Goal: Information Seeking & Learning: Learn about a topic

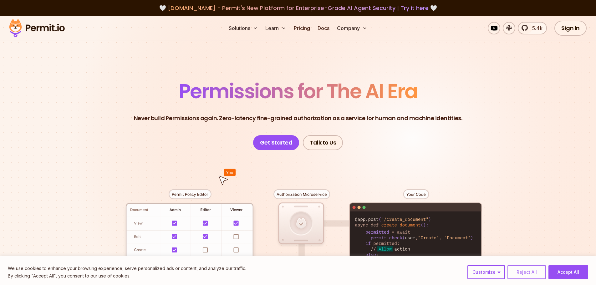
click at [524, 276] on button "Reject All" at bounding box center [527, 272] width 38 height 14
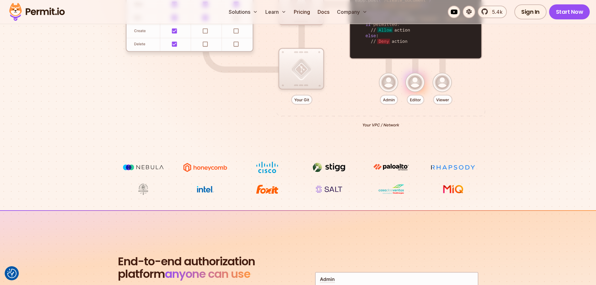
scroll to position [31, 0]
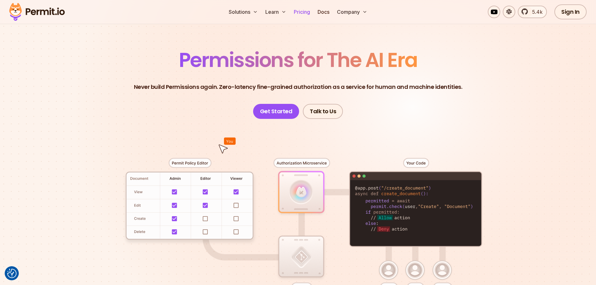
click at [303, 10] on link "Pricing" at bounding box center [301, 12] width 21 height 13
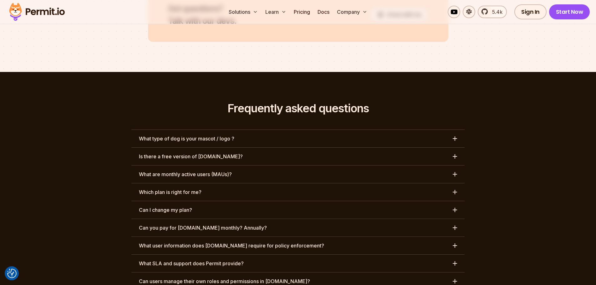
scroll to position [2864, 0]
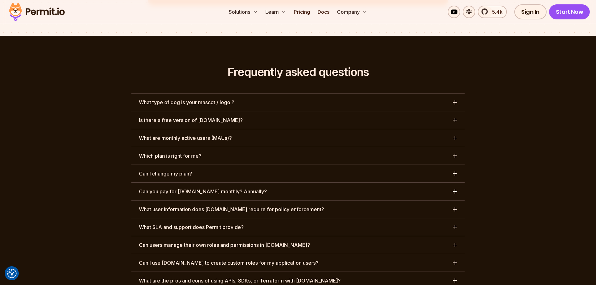
click at [266, 94] on button "What type of dog is your mascot / logo ?" at bounding box center [297, 103] width 333 height 18
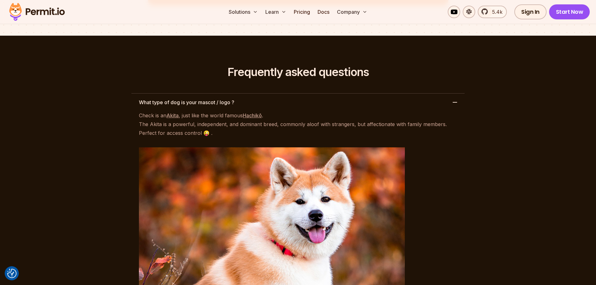
click at [264, 94] on button "What type of dog is your mascot / logo ?" at bounding box center [297, 103] width 333 height 18
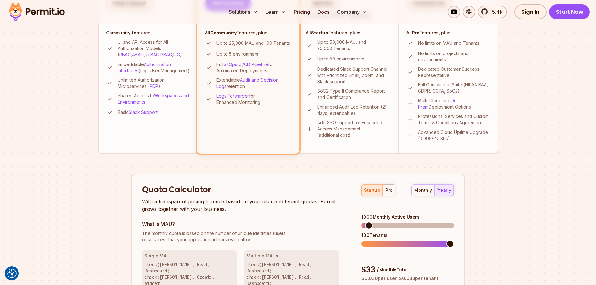
scroll to position [344, 0]
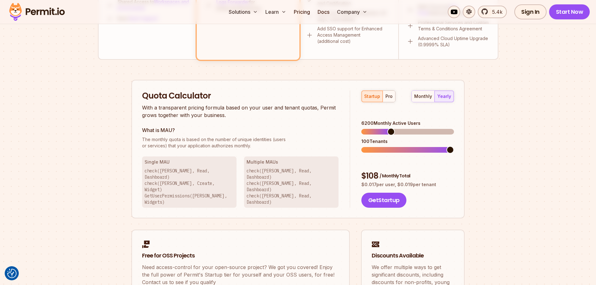
click at [390, 128] on span at bounding box center [391, 132] width 8 height 8
click at [366, 128] on span at bounding box center [370, 132] width 8 height 8
click at [454, 147] on span at bounding box center [451, 150] width 8 height 8
click at [385, 147] on span at bounding box center [376, 150] width 31 height 6
click at [361, 146] on span at bounding box center [365, 150] width 8 height 8
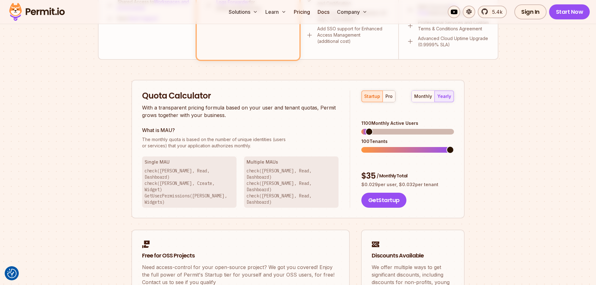
click at [454, 146] on span at bounding box center [451, 150] width 8 height 8
click at [388, 95] on div "pro" at bounding box center [389, 96] width 7 height 6
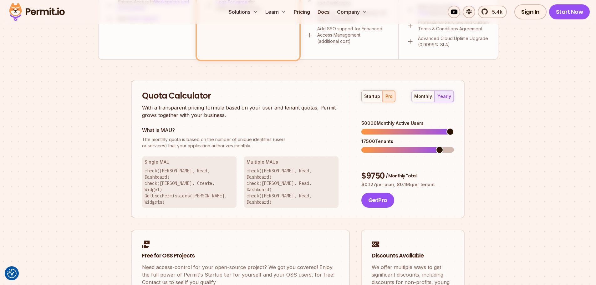
click at [447, 128] on span at bounding box center [451, 132] width 8 height 8
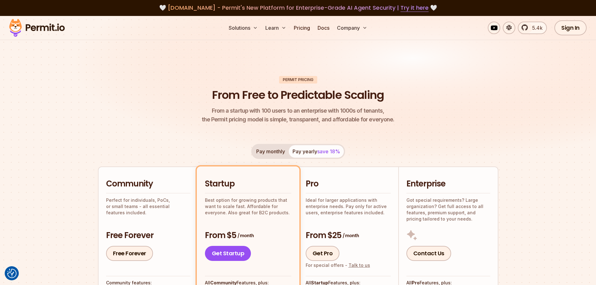
scroll to position [0, 0]
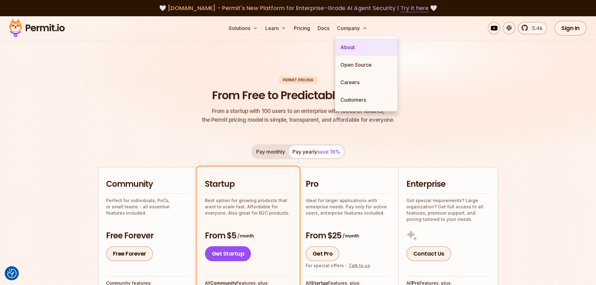
click at [346, 45] on link "About" at bounding box center [366, 47] width 62 height 18
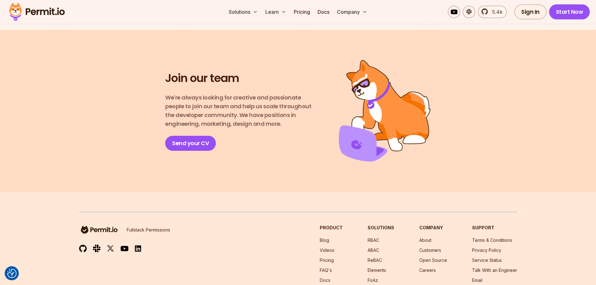
scroll to position [1118, 0]
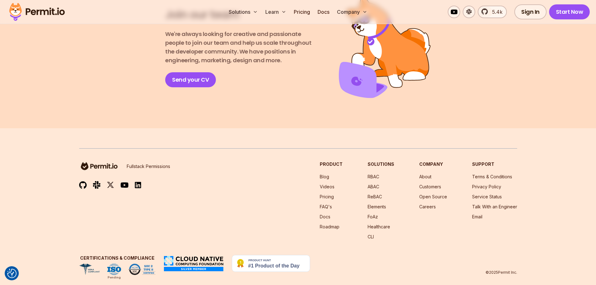
drag, startPoint x: 115, startPoint y: 261, endPoint x: 114, endPoint y: 258, distance: 3.3
click at [115, 264] on img at bounding box center [114, 269] width 14 height 11
